Goal: Information Seeking & Learning: Learn about a topic

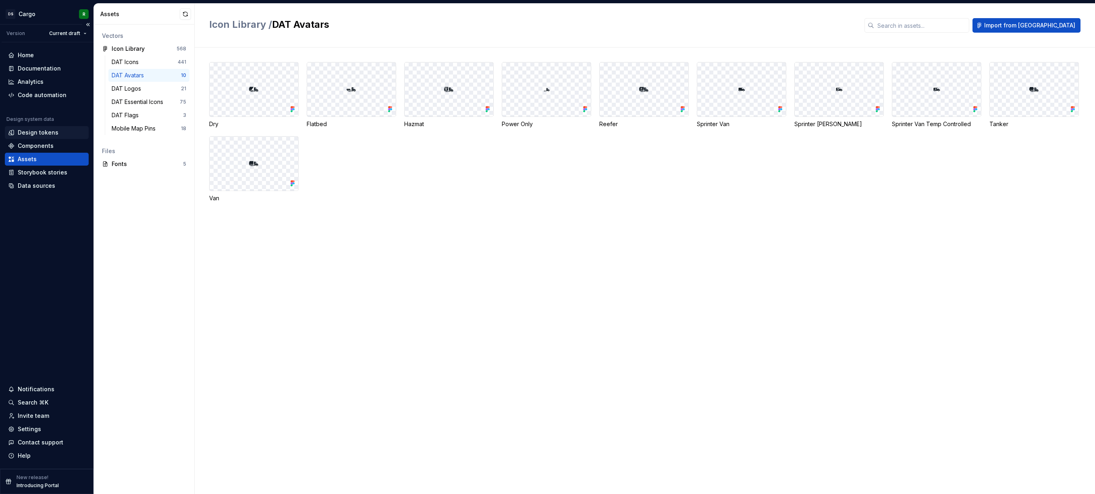
click at [52, 132] on div "Design tokens" at bounding box center [38, 133] width 41 height 8
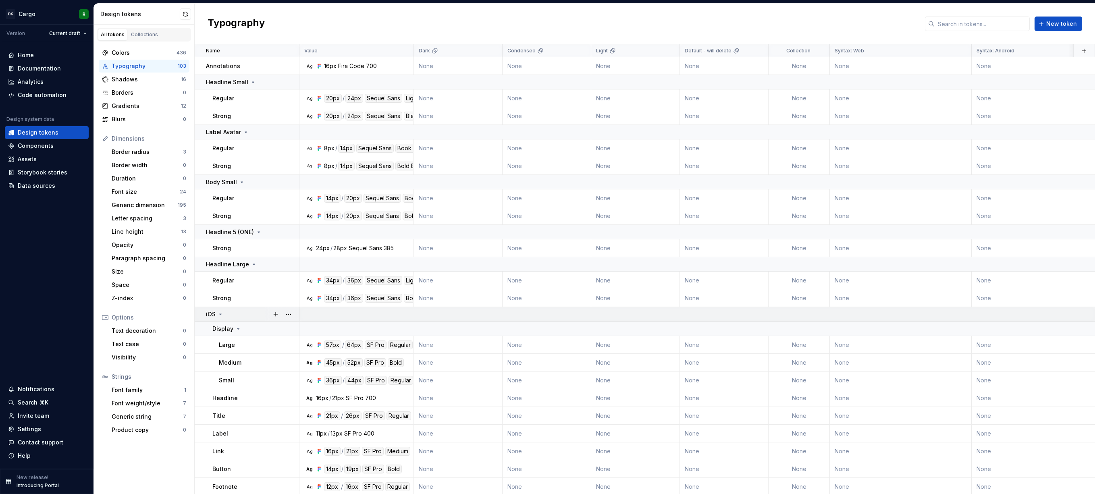
click at [218, 315] on icon at bounding box center [220, 314] width 6 height 6
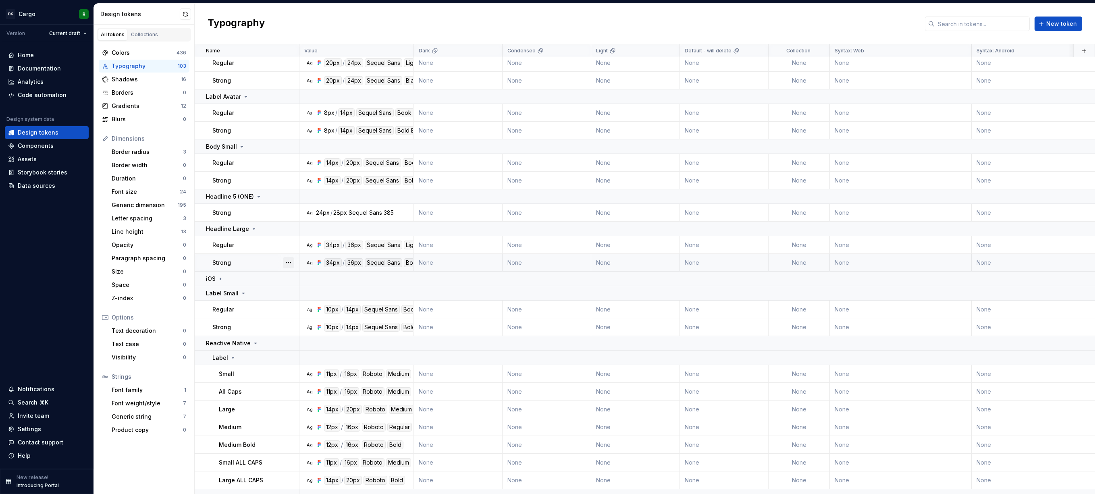
scroll to position [37, 0]
click at [231, 271] on td "iOS" at bounding box center [247, 277] width 105 height 15
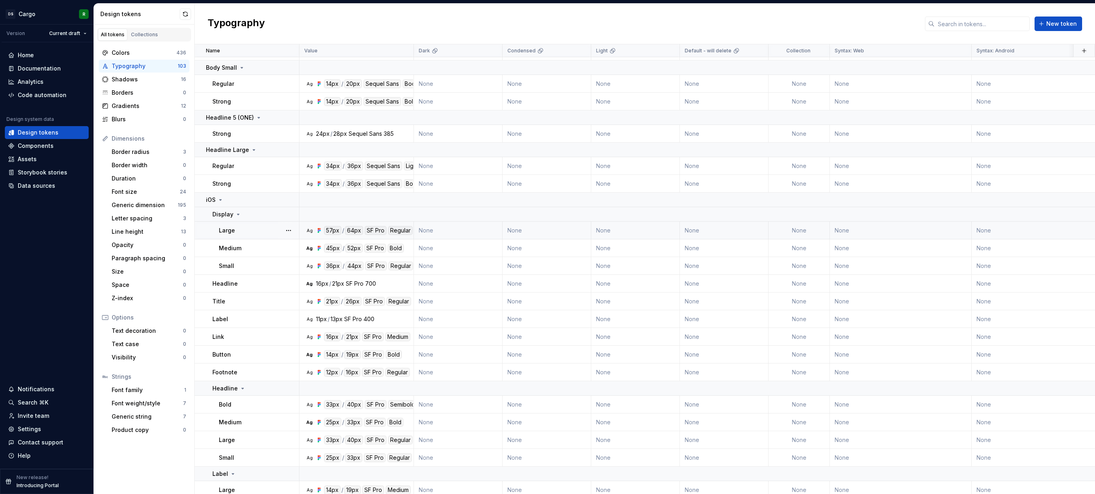
scroll to position [115, 0]
click at [236, 216] on icon at bounding box center [238, 214] width 6 height 6
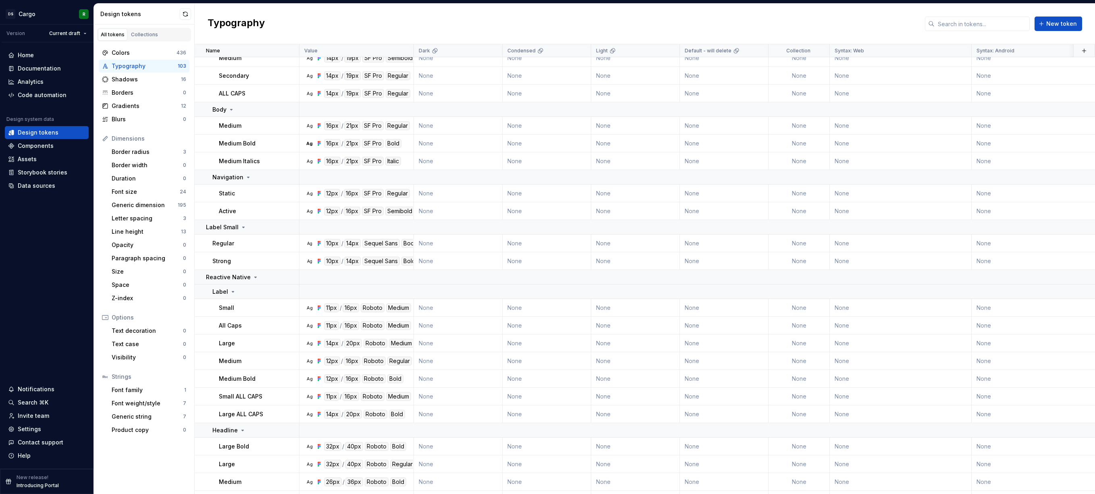
scroll to position [573, 0]
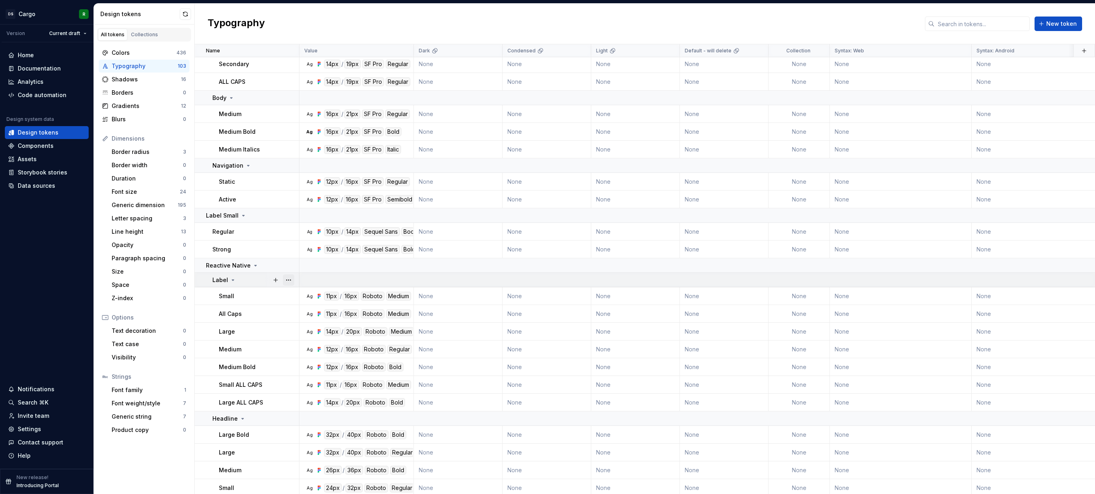
click at [287, 281] on button "button" at bounding box center [288, 280] width 11 height 11
click at [259, 232] on html "DS Cargo R Version Current draft Home Documentation Analytics Code automation D…" at bounding box center [547, 247] width 1095 height 494
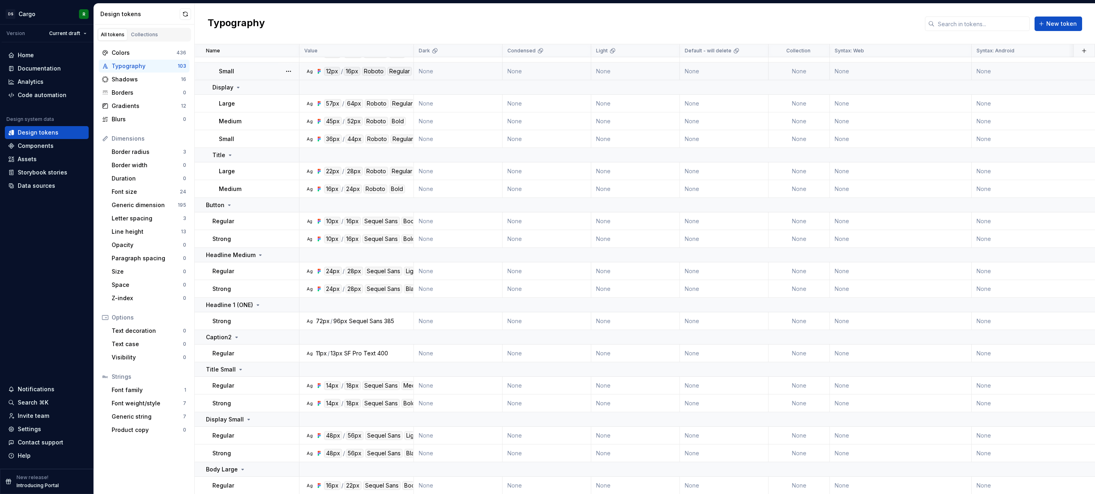
scroll to position [1130, 0]
click at [289, 306] on button "button" at bounding box center [288, 303] width 11 height 11
click at [271, 356] on html "DS Cargo R Version Current draft Home Documentation Analytics Code automation D…" at bounding box center [547, 247] width 1095 height 494
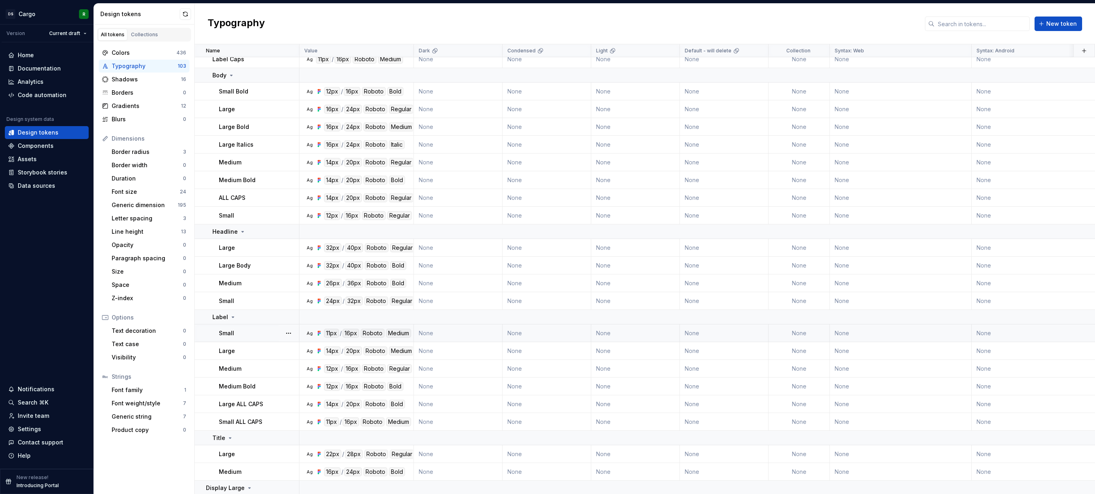
scroll to position [1859, 0]
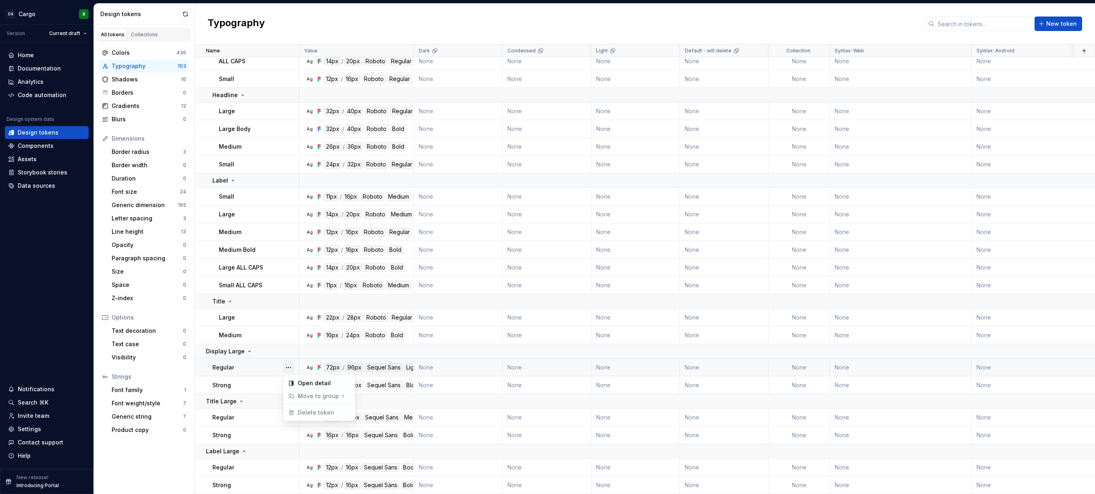
click at [288, 368] on button "button" at bounding box center [288, 367] width 11 height 11
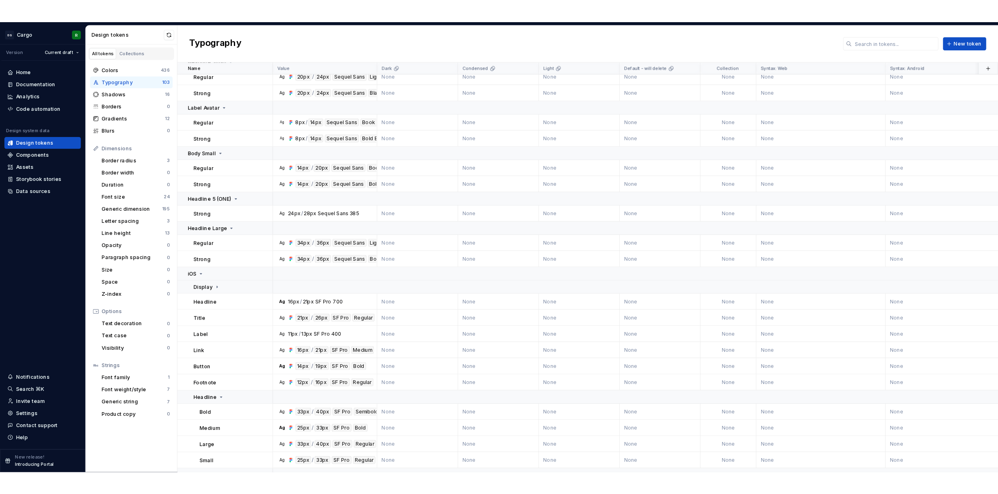
scroll to position [0, 0]
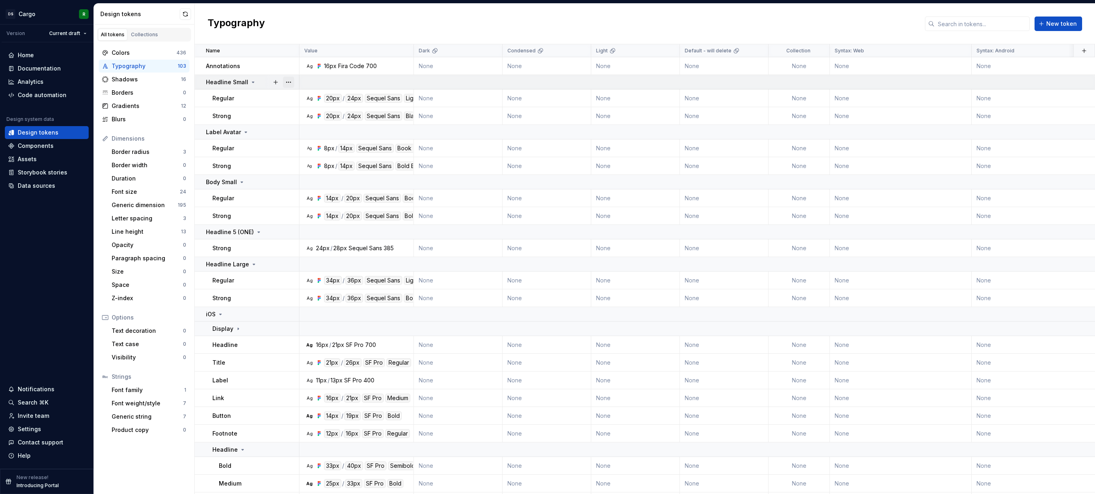
click at [287, 86] on button "button" at bounding box center [288, 82] width 11 height 11
click at [291, 132] on button "button" at bounding box center [288, 132] width 11 height 11
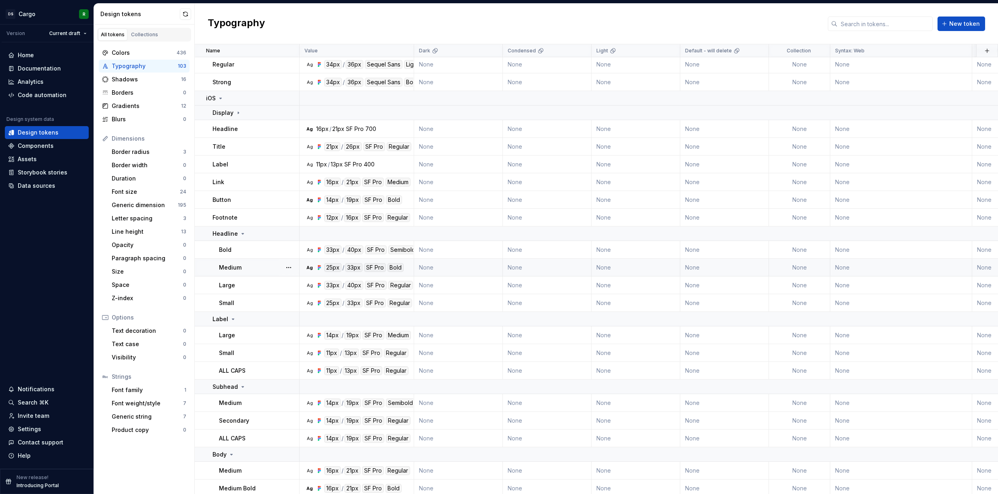
scroll to position [219, 0]
click at [287, 127] on button "button" at bounding box center [288, 126] width 11 height 11
click at [141, 48] on html "DS Cargo R Version Current draft Home Documentation Analytics Code automation D…" at bounding box center [499, 247] width 998 height 494
click at [223, 95] on icon at bounding box center [220, 96] width 6 height 6
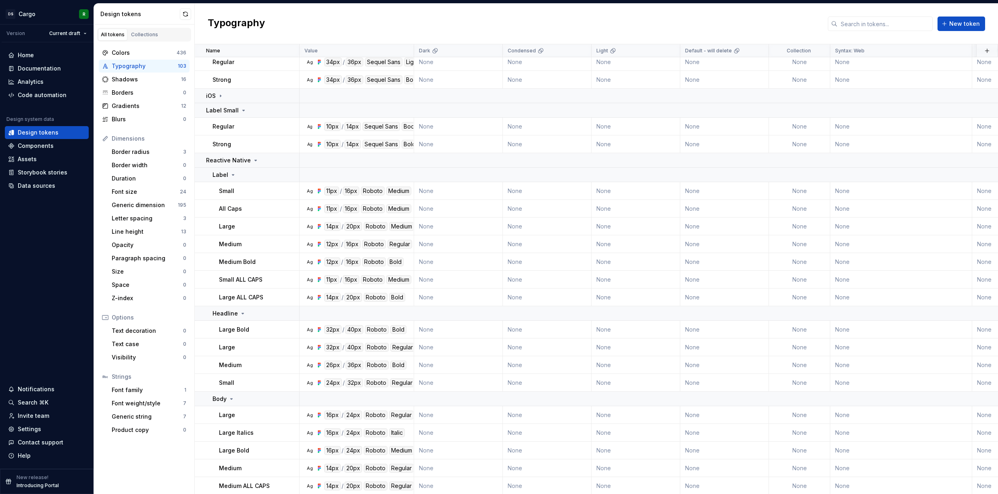
scroll to position [209, 0]
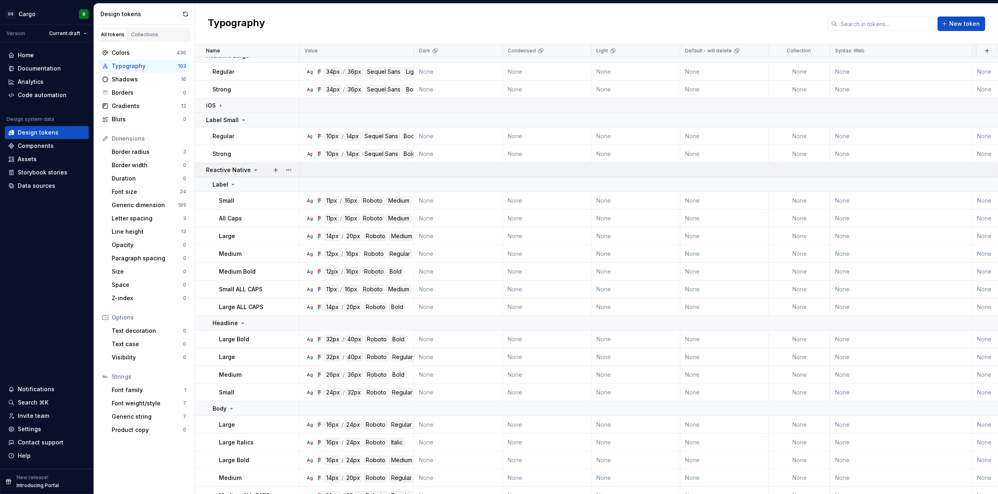
click at [254, 169] on icon at bounding box center [255, 170] width 6 height 6
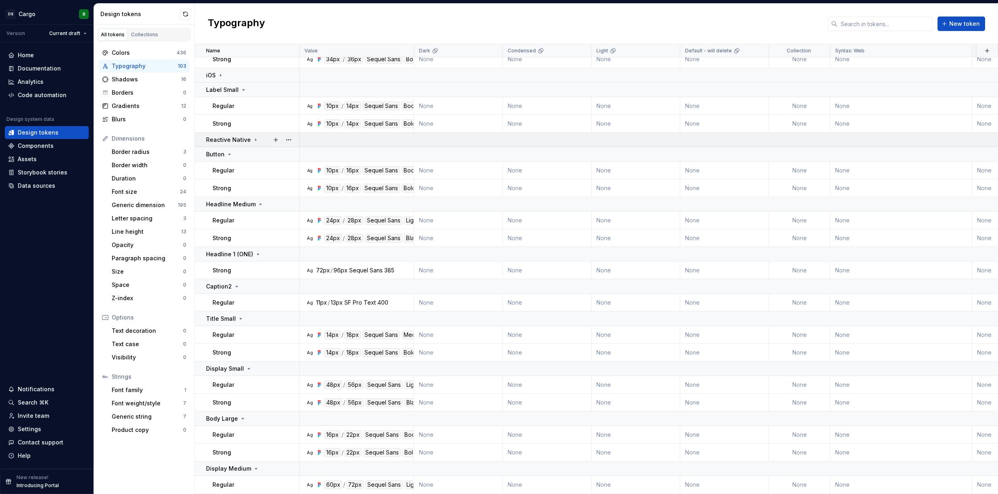
scroll to position [0, 0]
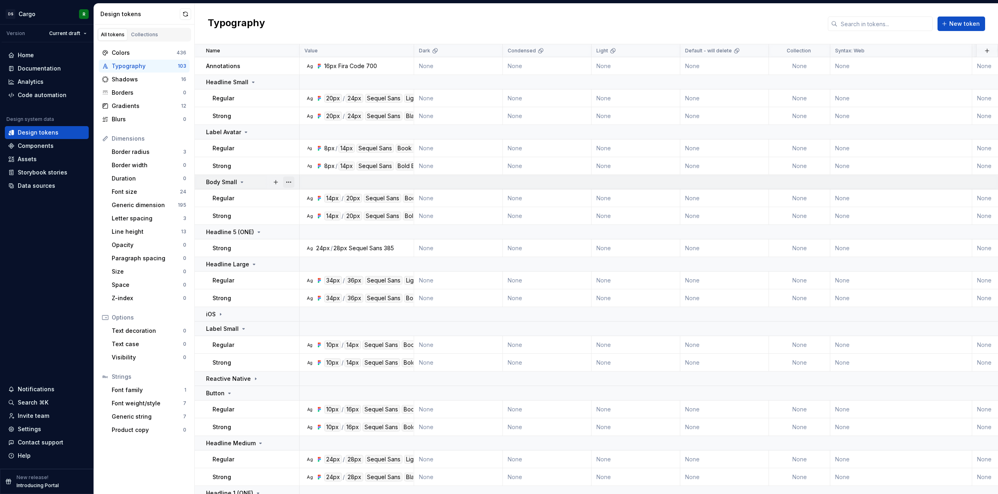
click at [289, 182] on button "button" at bounding box center [288, 182] width 11 height 11
click at [228, 182] on html "DS Cargo R Version Current draft Home Documentation Analytics Code automation D…" at bounding box center [499, 247] width 998 height 494
click at [225, 317] on div "iOS" at bounding box center [252, 314] width 93 height 8
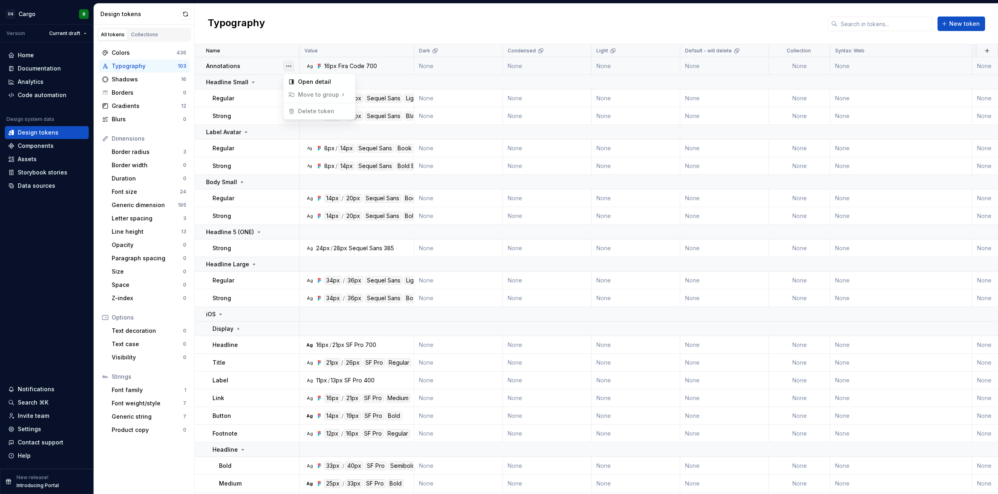
click at [288, 67] on button "button" at bounding box center [288, 65] width 11 height 11
click at [235, 329] on icon at bounding box center [238, 329] width 6 height 6
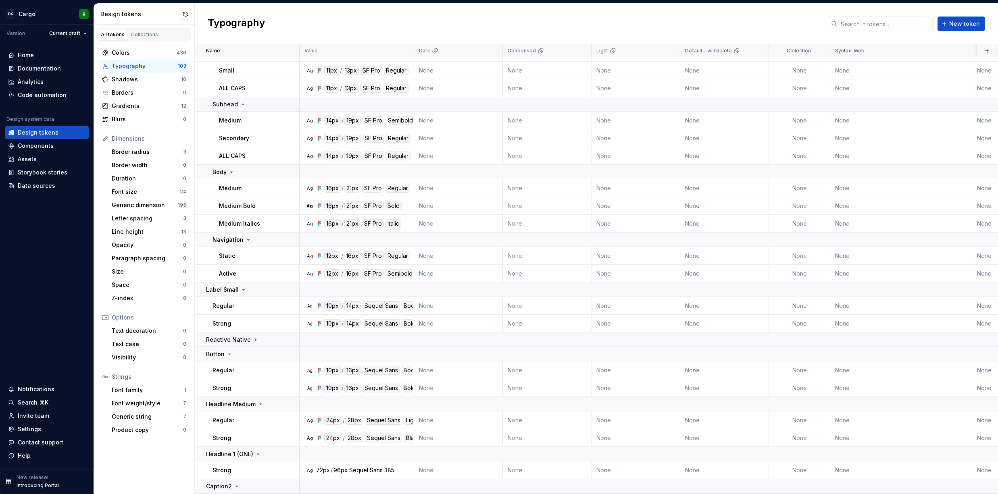
scroll to position [541, 0]
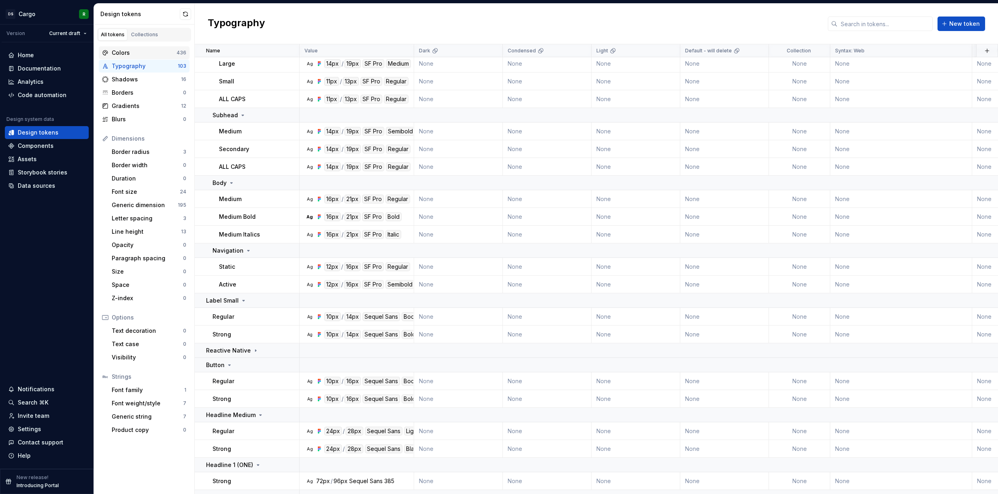
click at [121, 51] on div "Colors" at bounding box center [144, 53] width 65 height 8
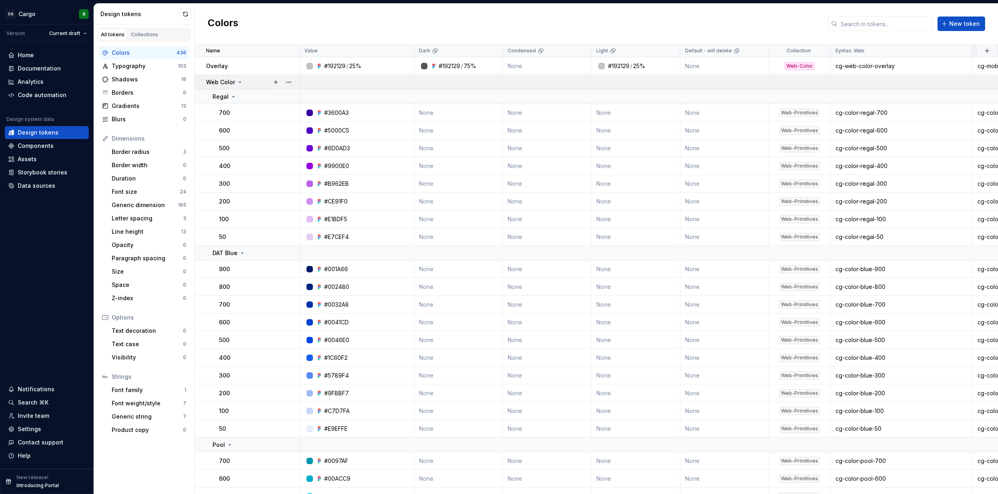
click at [240, 81] on icon at bounding box center [240, 82] width 6 height 6
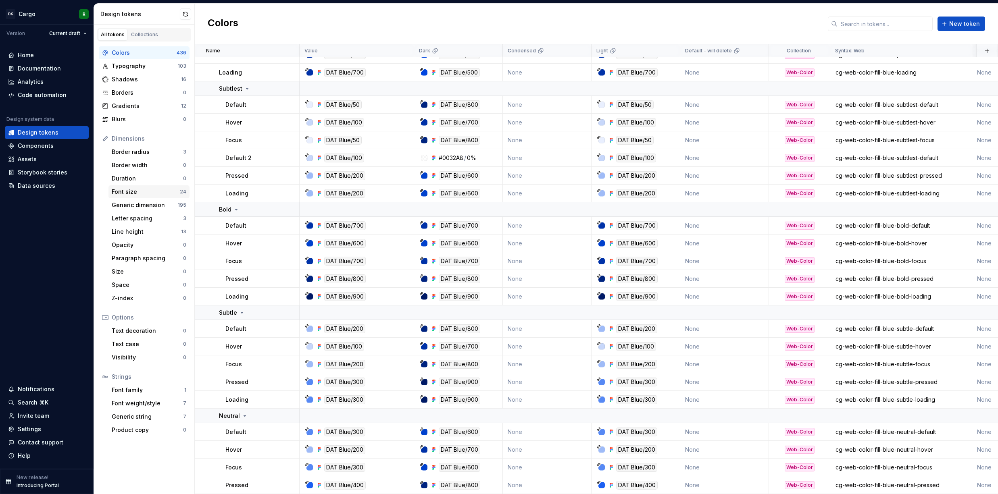
scroll to position [2512, 0]
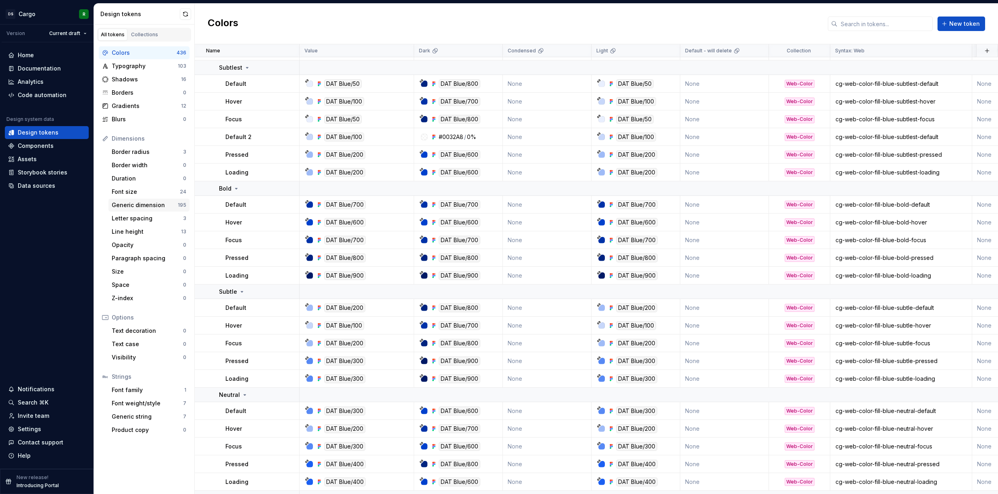
click at [142, 205] on div "Generic dimension" at bounding box center [145, 205] width 66 height 8
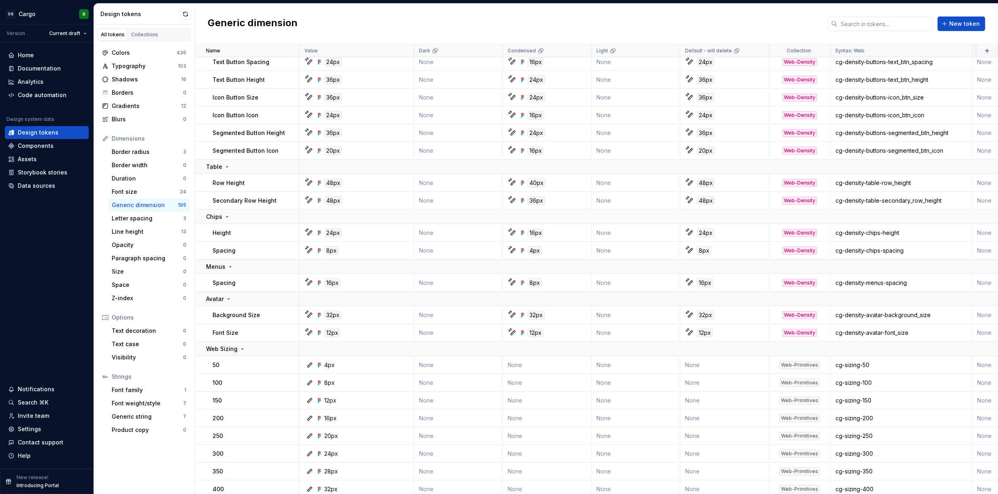
scroll to position [227, 0]
click at [158, 50] on div "Colors" at bounding box center [144, 53] width 65 height 8
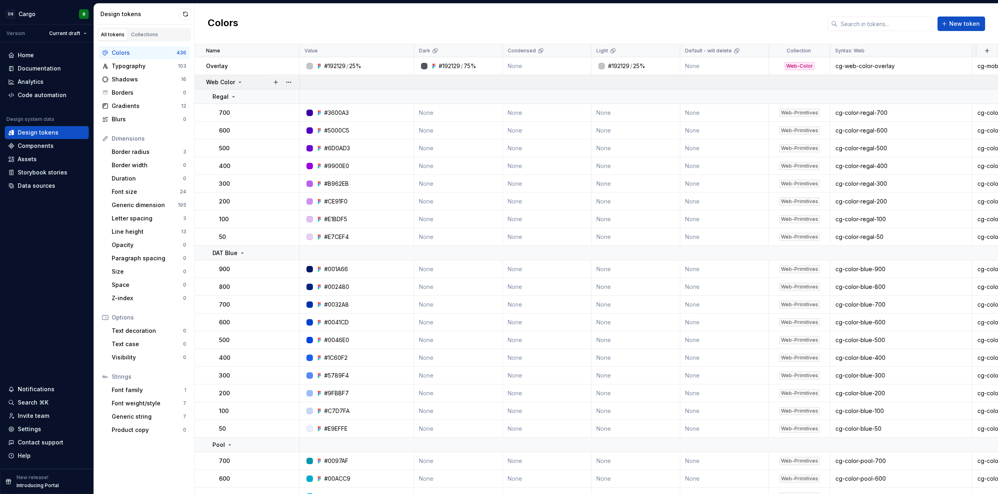
click at [235, 82] on div "Web Color" at bounding box center [224, 82] width 37 height 8
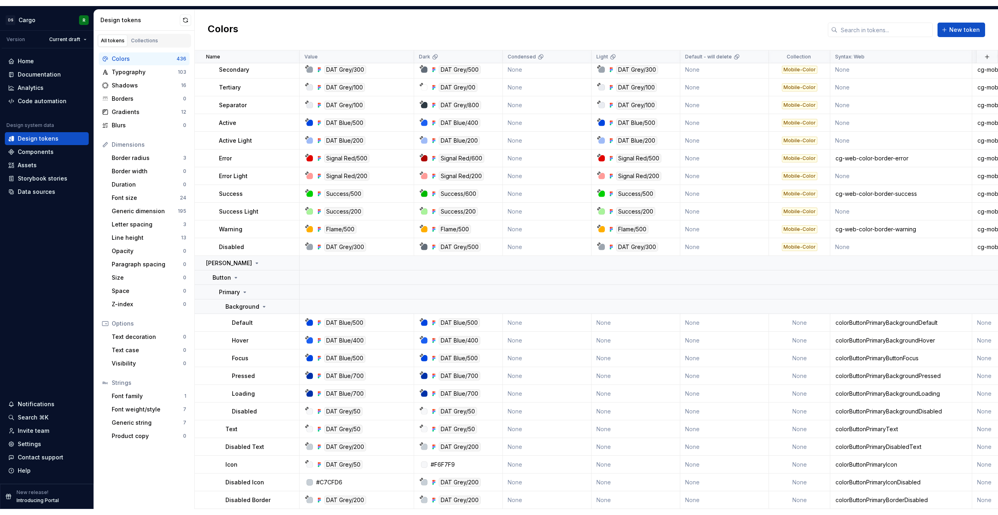
scroll to position [6037, 0]
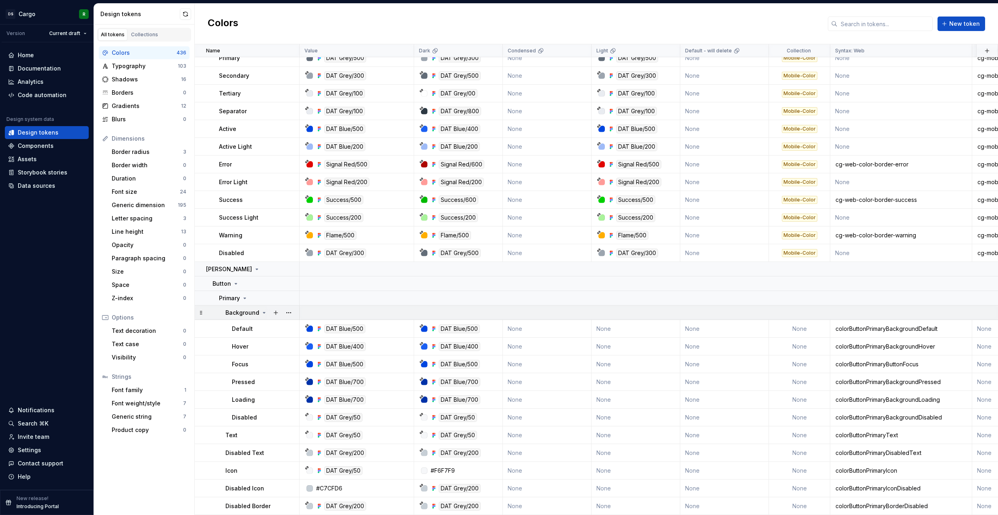
click at [264, 313] on icon at bounding box center [264, 313] width 6 height 6
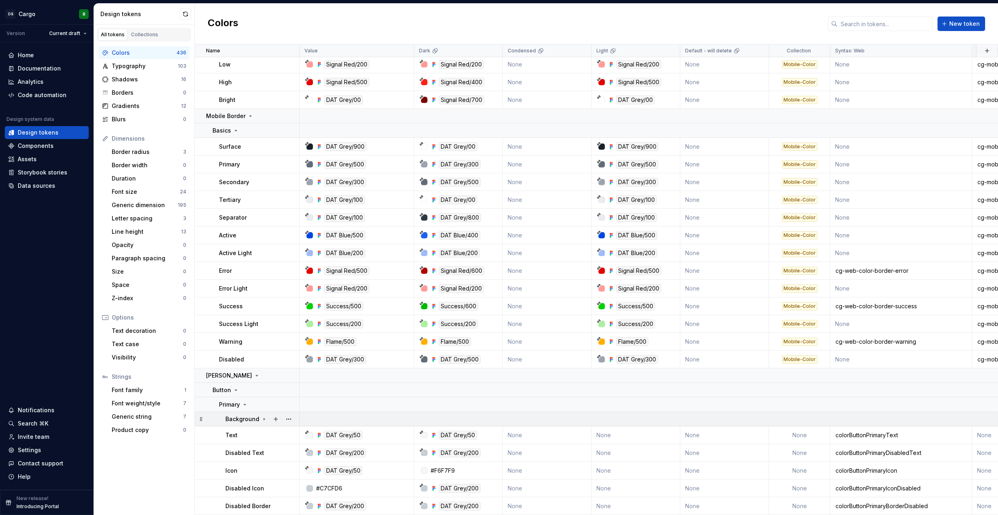
scroll to position [5931, 0]
click at [264, 420] on icon at bounding box center [264, 419] width 1 height 2
